Goal: Find specific fact: Find specific fact

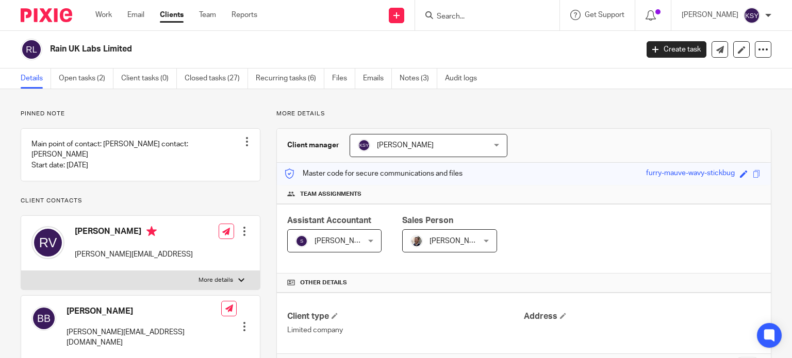
scroll to position [258, 0]
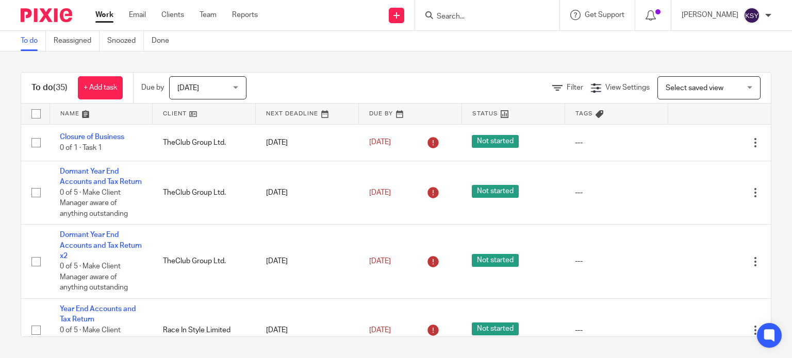
click at [467, 10] on form at bounding box center [491, 15] width 110 height 13
click at [464, 11] on form at bounding box center [491, 15] width 110 height 13
click at [460, 17] on input "Search" at bounding box center [482, 16] width 93 height 9
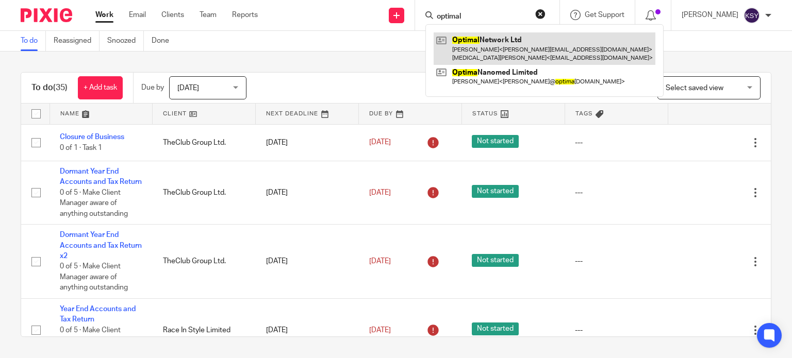
type input "optimal"
click at [474, 46] on link at bounding box center [545, 48] width 222 height 32
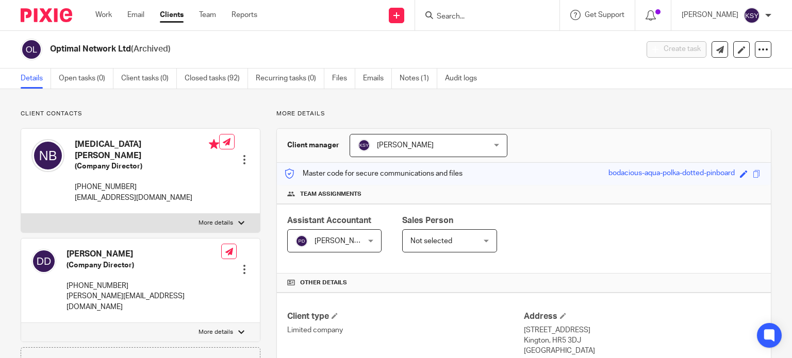
scroll to position [361, 0]
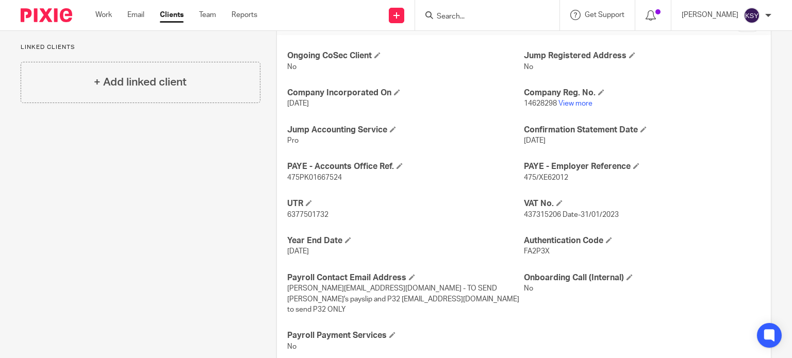
click at [542, 214] on span "437315206 Date-31/01/2023" at bounding box center [571, 214] width 95 height 7
drag, startPoint x: 541, startPoint y: 214, endPoint x: 530, endPoint y: 215, distance: 11.4
click at [530, 215] on span "437315206 Date-31/01/2023" at bounding box center [571, 214] width 95 height 7
copy span "437315206"
